Goal: Obtain resource: Obtain resource

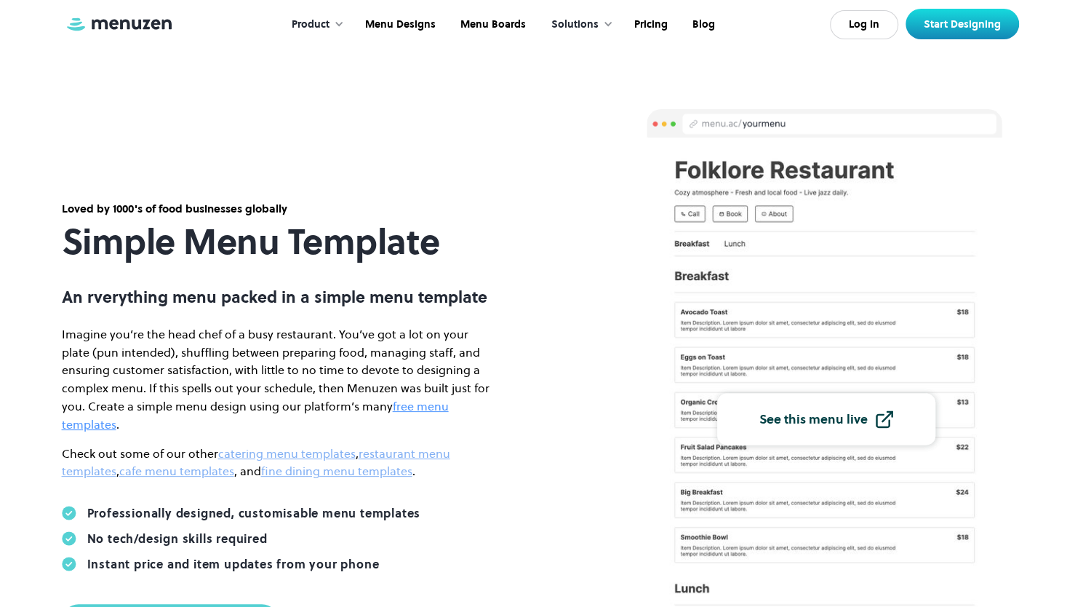
click at [409, 416] on link "free menu templates" at bounding box center [255, 415] width 387 height 34
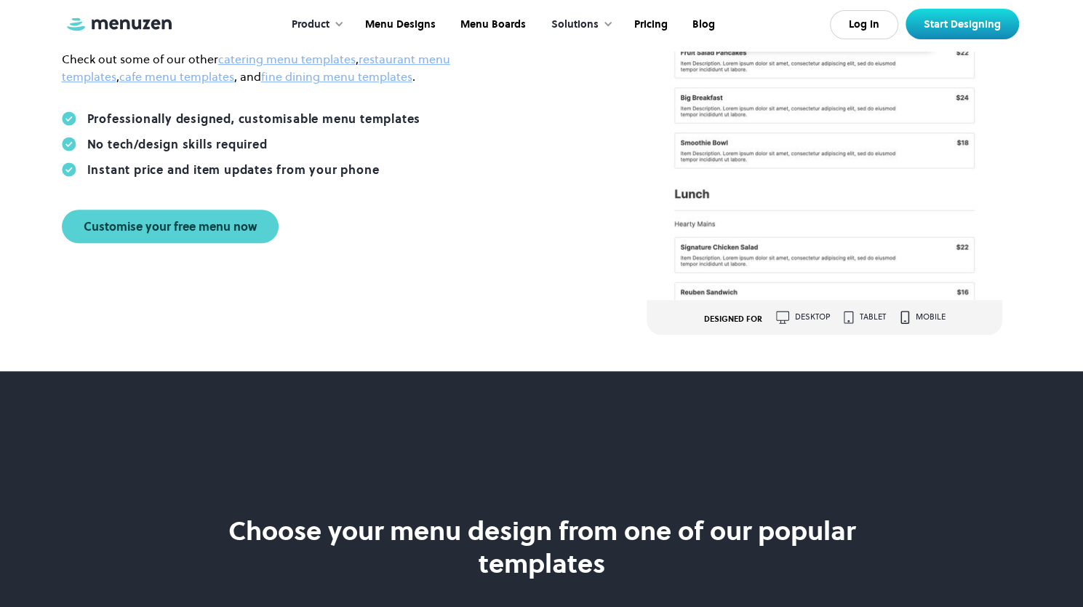
scroll to position [364, 0]
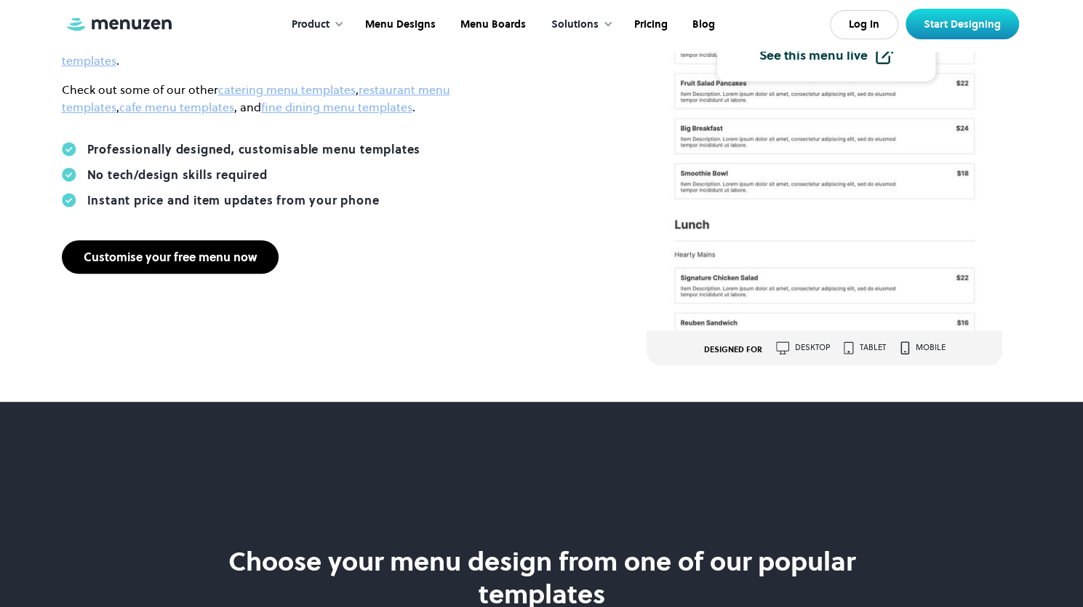
click at [167, 251] on div "Customise your free menu now" at bounding box center [170, 257] width 173 height 12
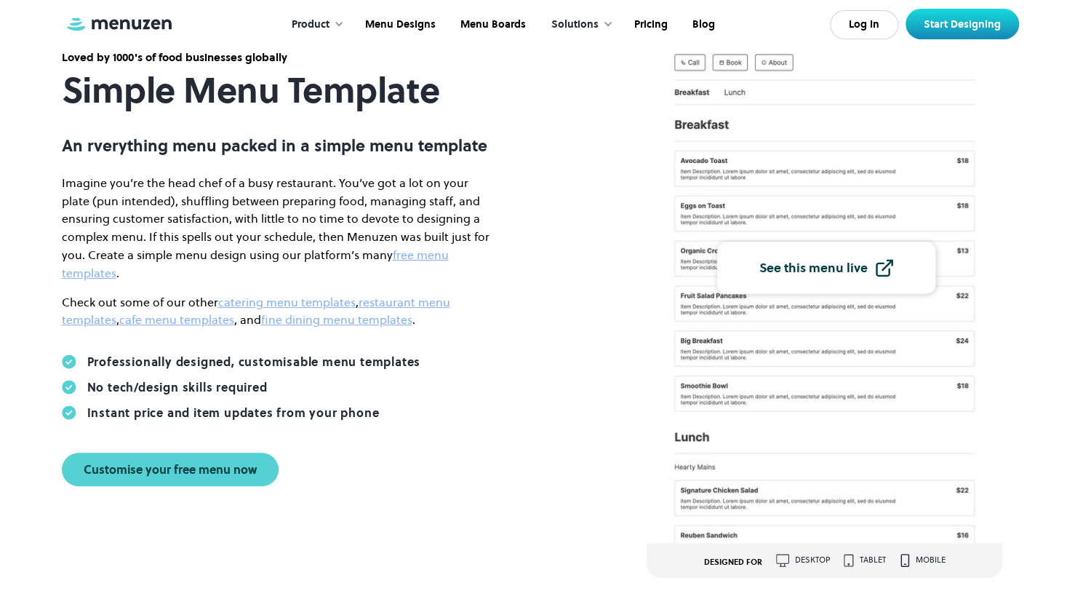
scroll to position [0, 0]
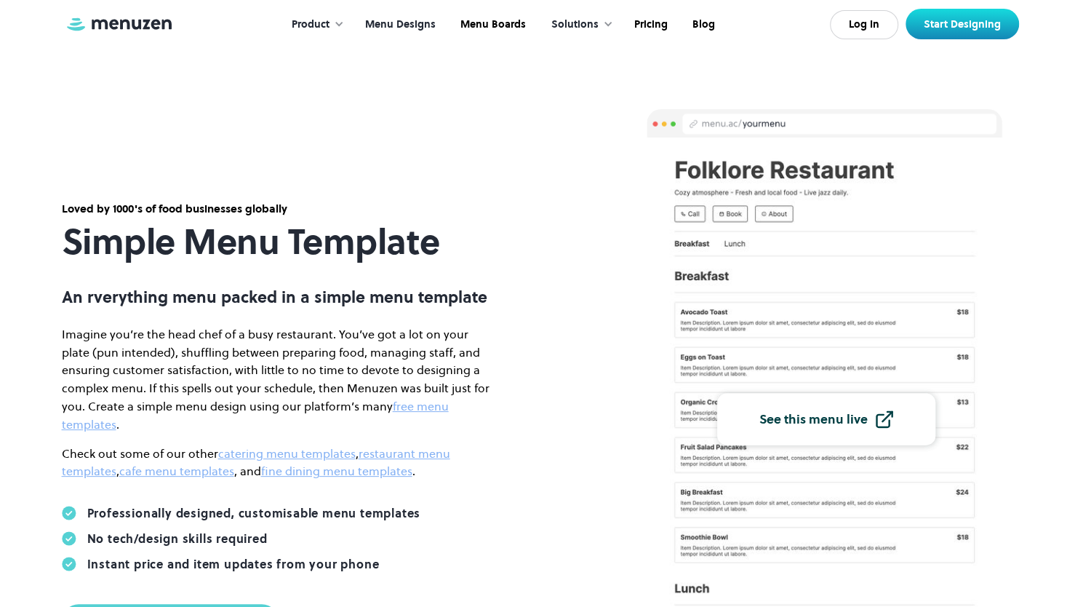
click at [401, 20] on link "Menu Designs" at bounding box center [398, 24] width 95 height 45
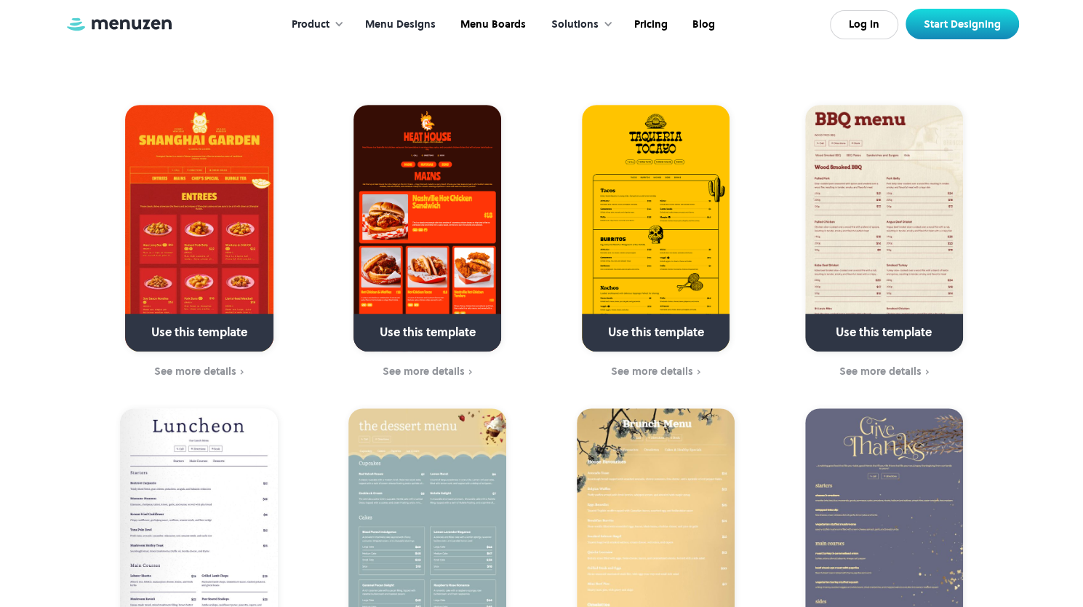
scroll to position [218, 0]
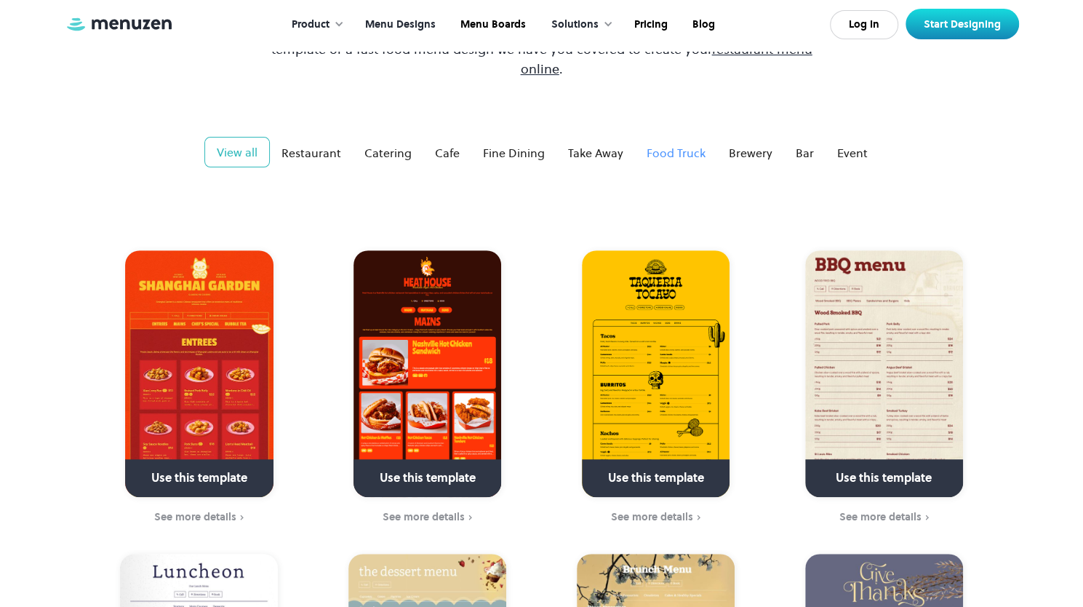
click at [684, 144] on div "Food Truck" at bounding box center [676, 152] width 59 height 17
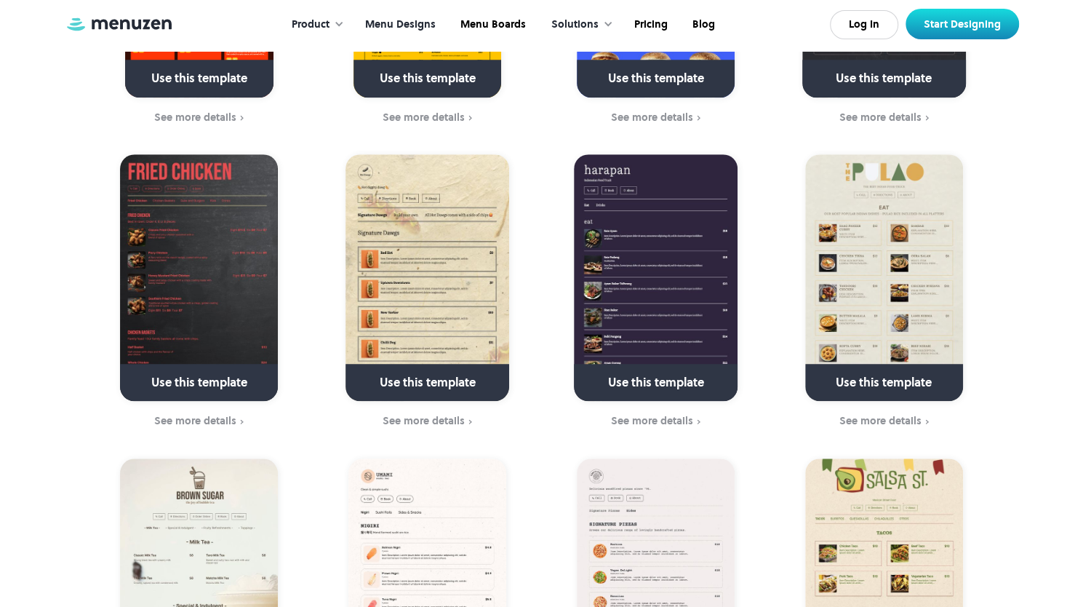
scroll to position [582, 0]
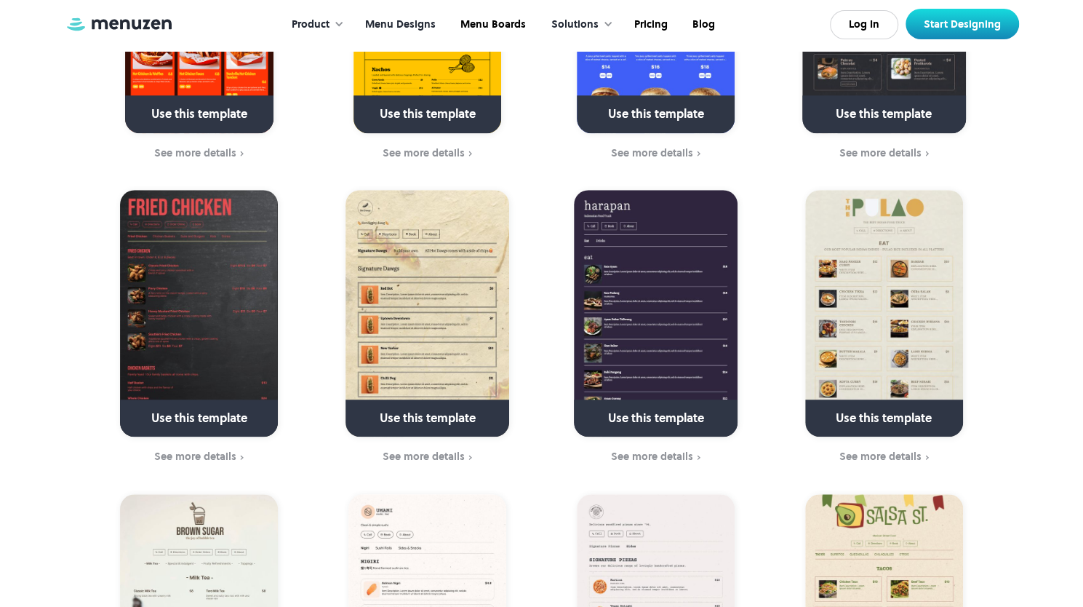
click at [217, 330] on img at bounding box center [199, 313] width 158 height 247
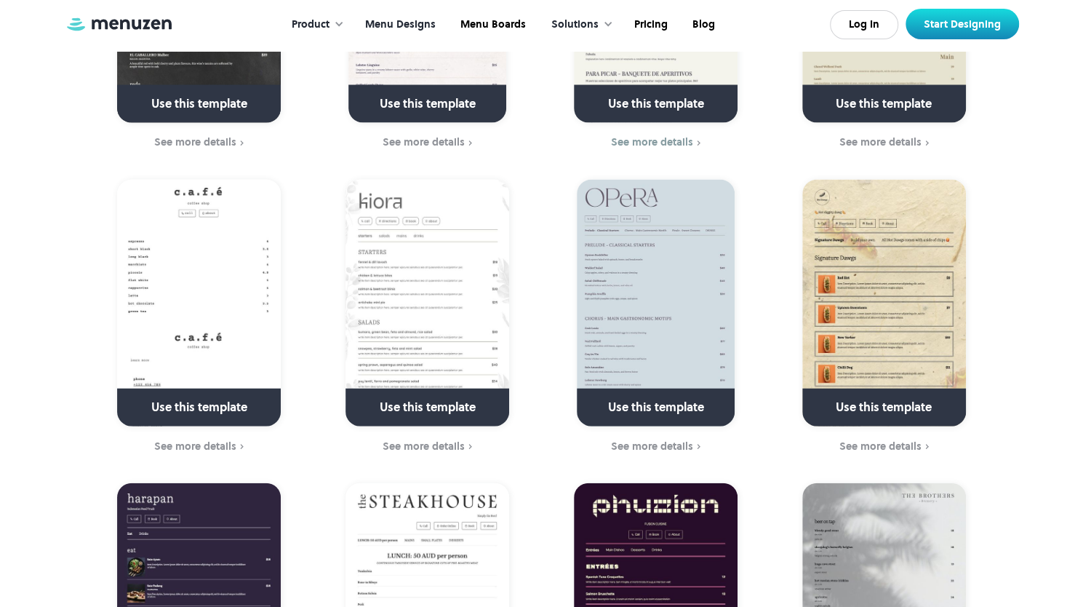
scroll to position [1818, 0]
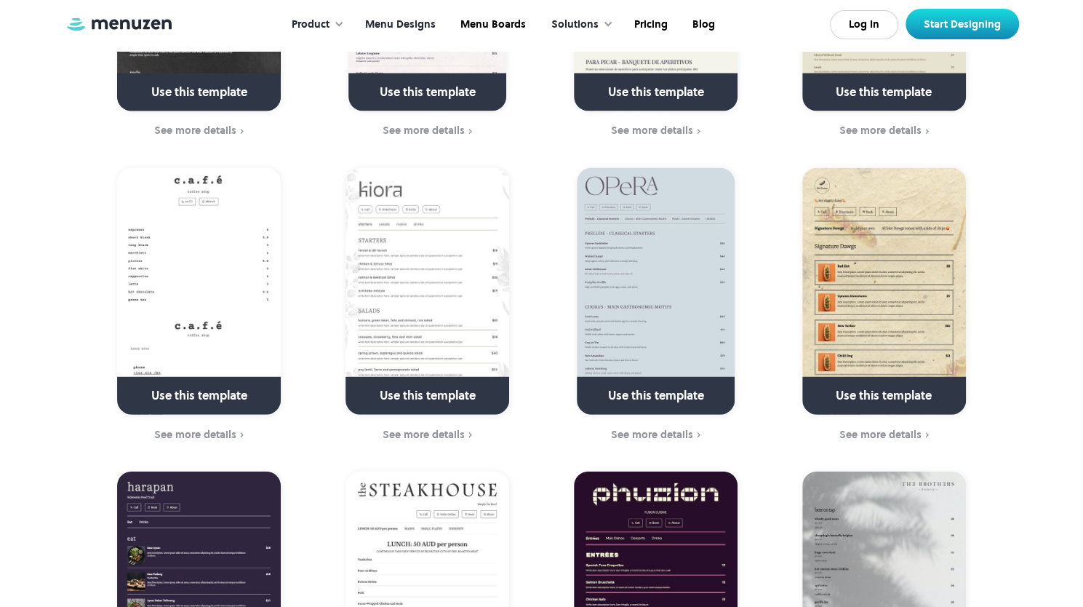
click at [239, 234] on img at bounding box center [199, 291] width 164 height 247
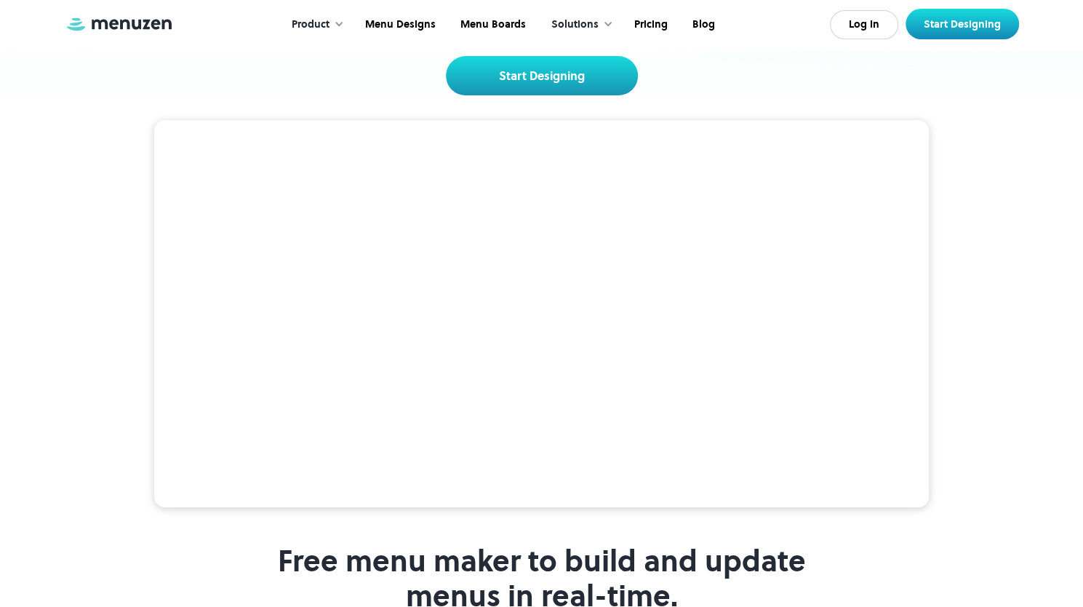
scroll to position [73, 0]
